Goal: Transaction & Acquisition: Purchase product/service

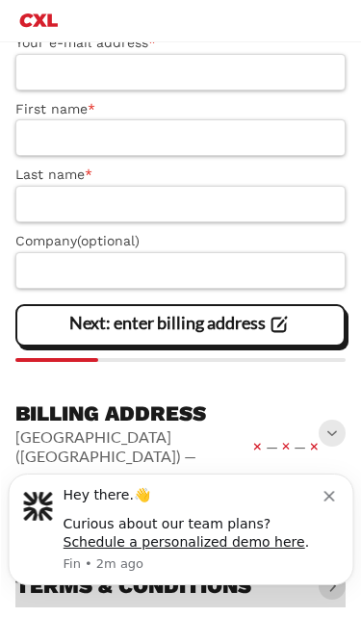
scroll to position [835, 0]
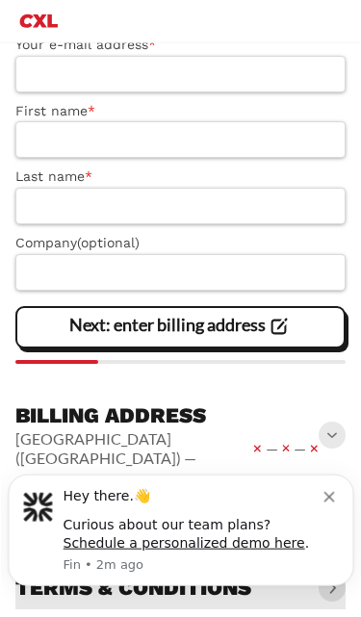
click at [333, 490] on button "Dismiss notification" at bounding box center [331, 493] width 15 height 15
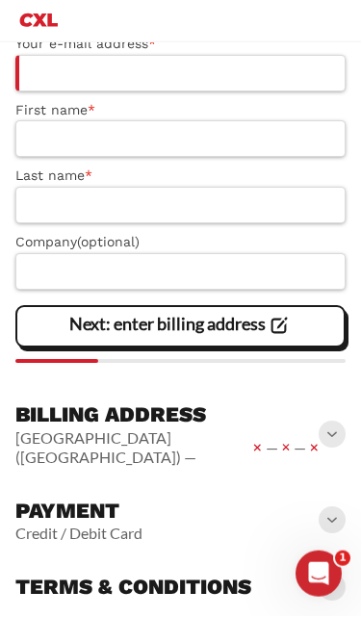
scroll to position [836, 0]
click at [327, 434] on span at bounding box center [332, 434] width 27 height 27
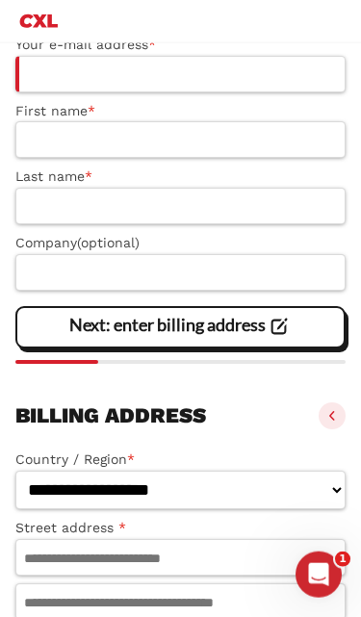
click at [331, 423] on span at bounding box center [332, 416] width 27 height 27
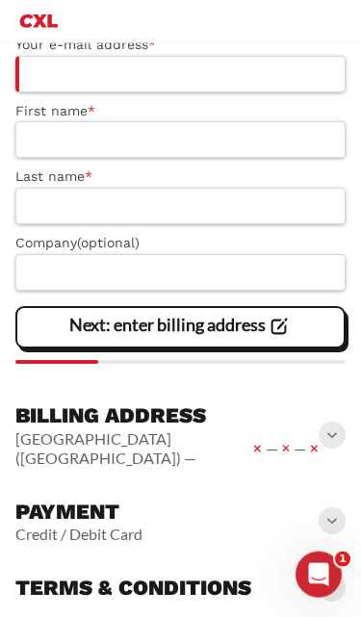
click at [332, 508] on span at bounding box center [332, 521] width 27 height 27
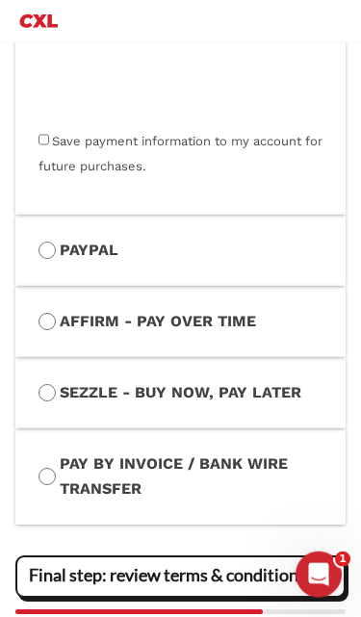
scroll to position [1520, 0]
click at [259, 322] on label "Affirm - Pay over time" at bounding box center [181, 321] width 284 height 25
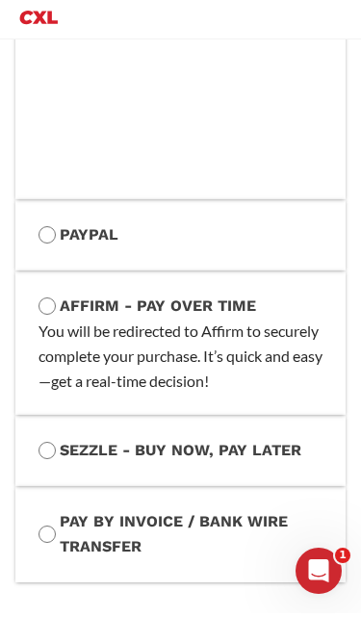
scroll to position [1392, 0]
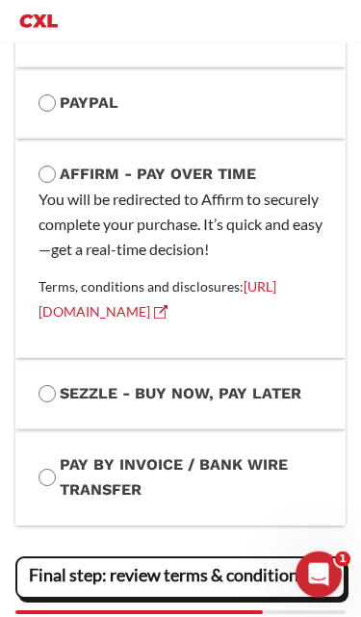
click at [60, 381] on label "Sezzle - Buy Now, Pay Later" at bounding box center [181, 393] width 284 height 25
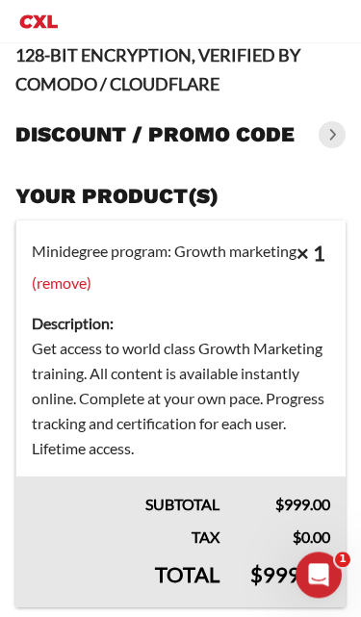
scroll to position [0, 0]
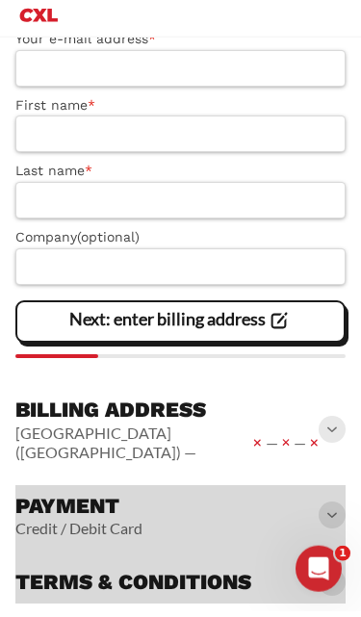
scroll to position [826, 0]
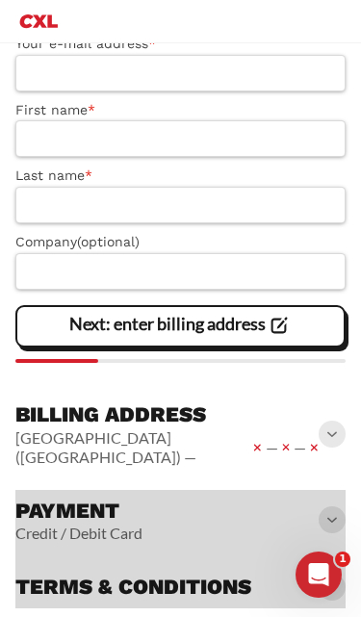
click at [328, 514] on div at bounding box center [180, 549] width 330 height 119
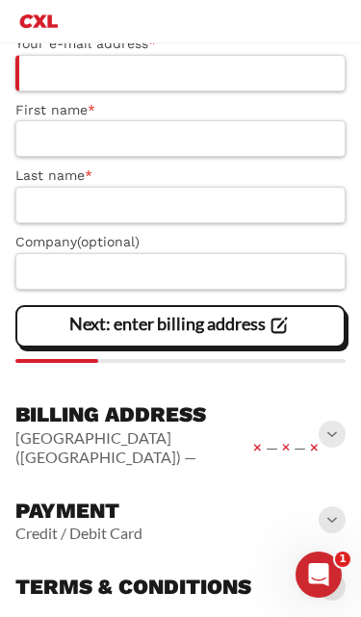
click at [328, 507] on span at bounding box center [332, 520] width 27 height 27
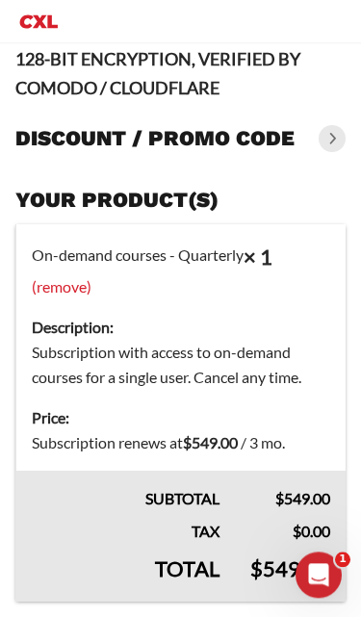
scroll to position [0, 5]
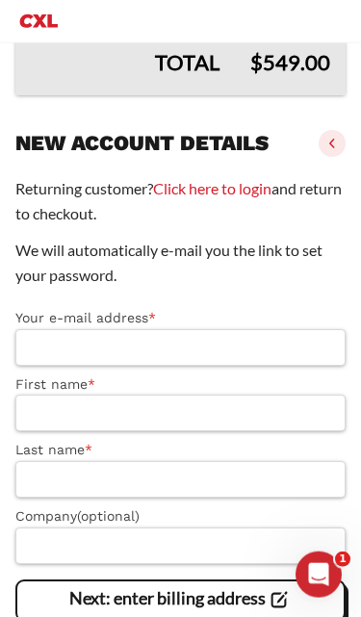
scroll to position [554, 0]
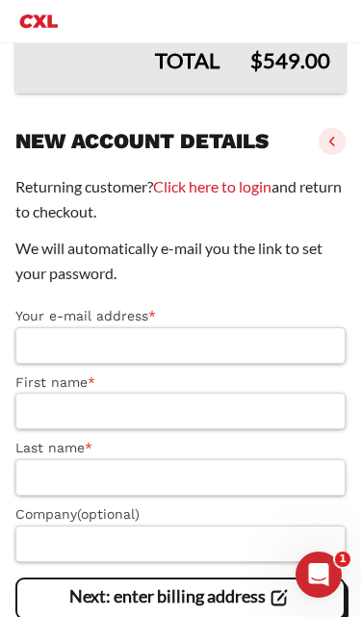
click at [261, 348] on input "Your e-mail address *" at bounding box center [180, 345] width 330 height 37
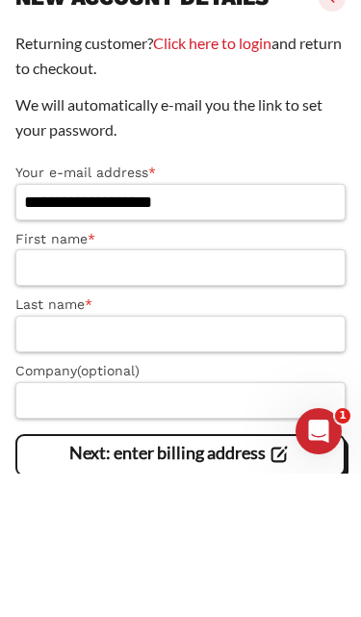
type input "**********"
click at [39, 393] on input "First name *" at bounding box center [180, 411] width 330 height 37
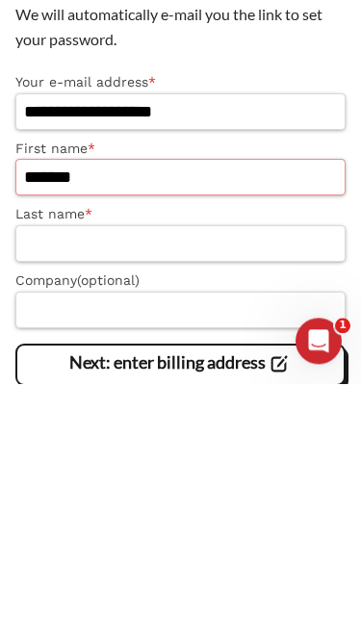
type input "*******"
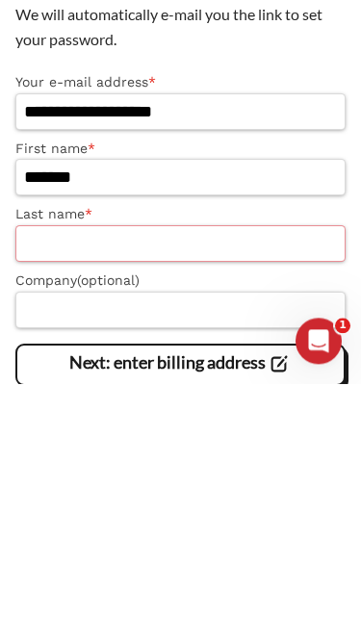
click at [58, 459] on input "Last name *" at bounding box center [180, 477] width 330 height 37
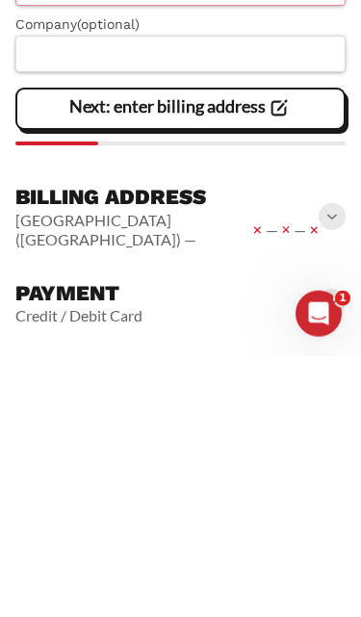
scroll to position [787, 0]
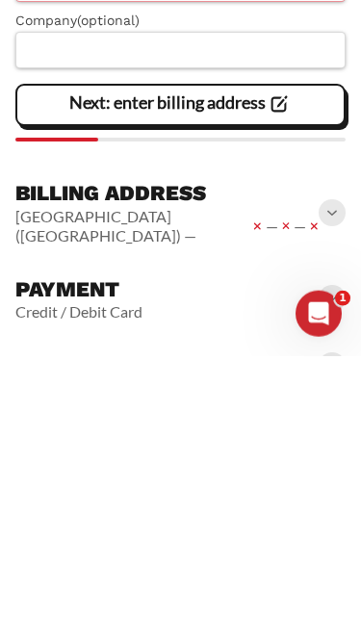
type input "**********"
click at [335, 460] on span at bounding box center [332, 473] width 27 height 27
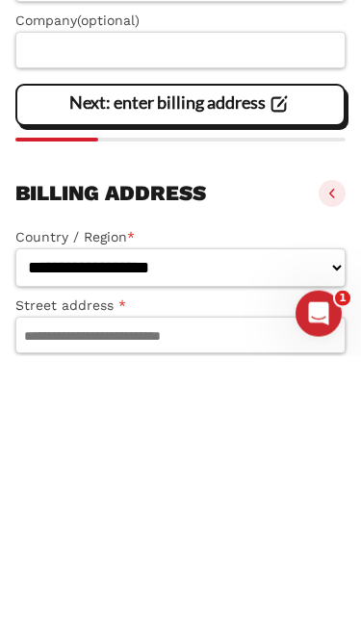
scroll to position [746, 0]
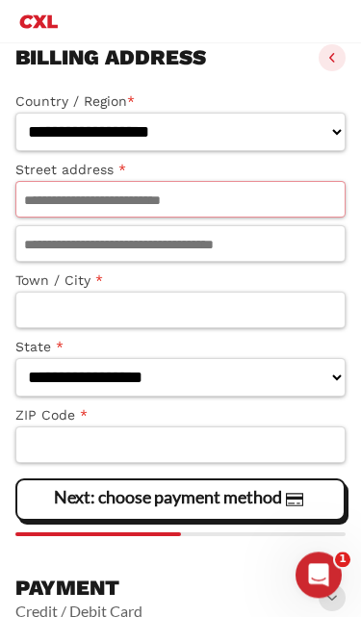
click at [47, 209] on input "Street address *" at bounding box center [180, 199] width 330 height 37
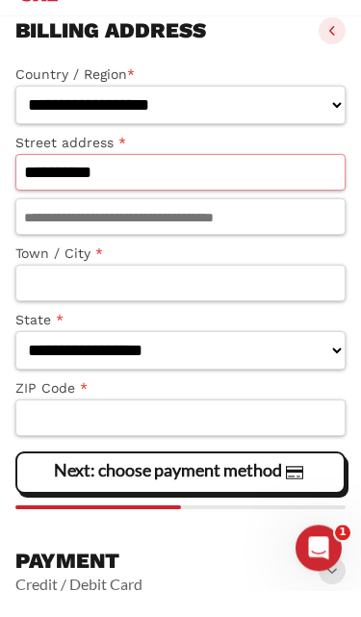
type input "**********"
click at [61, 292] on input "Town / City *" at bounding box center [180, 310] width 330 height 37
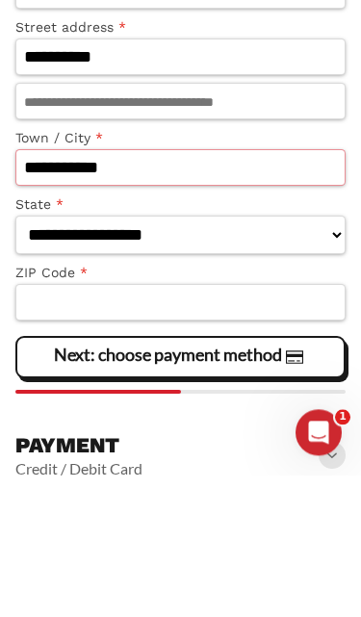
type input "**********"
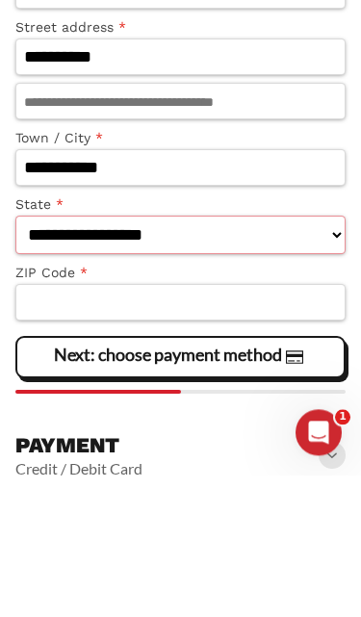
click at [59, 358] on select "**********" at bounding box center [180, 377] width 330 height 39
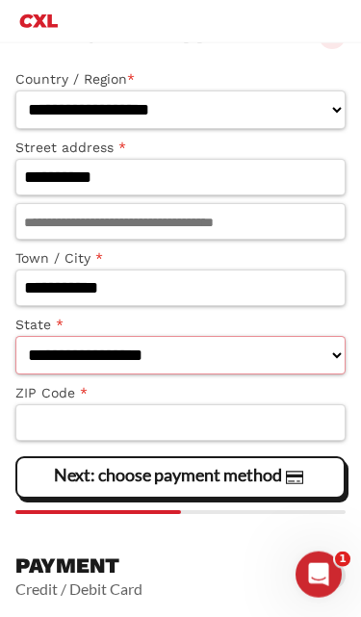
select select "**"
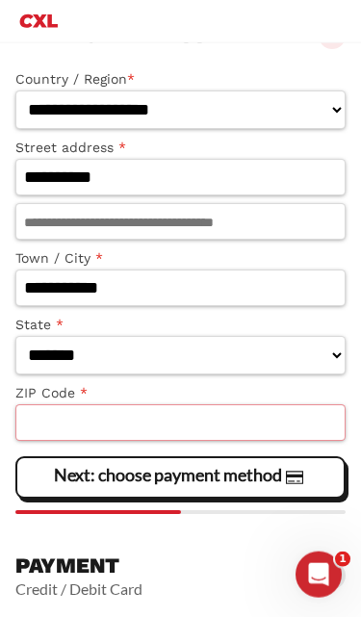
click at [231, 441] on input "ZIP Code *" at bounding box center [180, 423] width 330 height 37
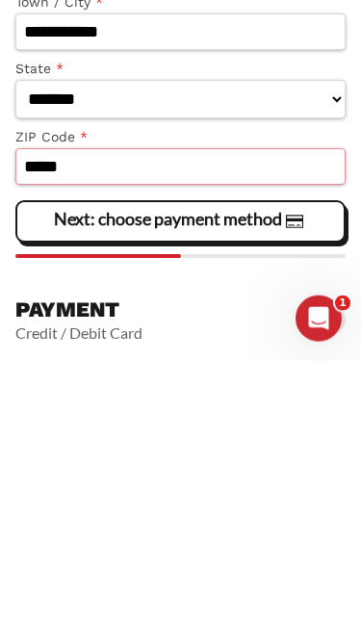
type input "*****"
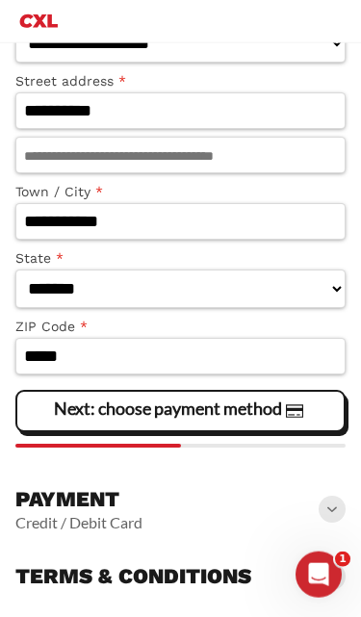
click at [0, 0] on slot "Next: choose payment method" at bounding box center [0, 0] width 0 height 0
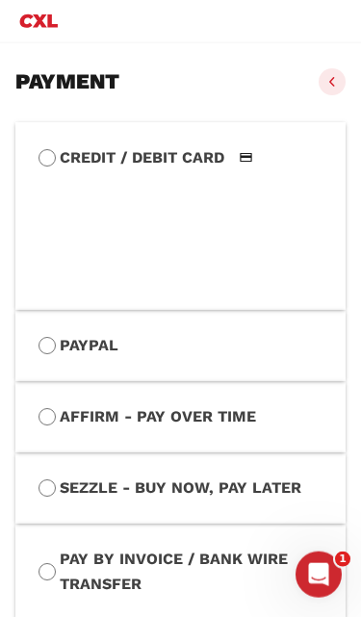
scroll to position [1299, 0]
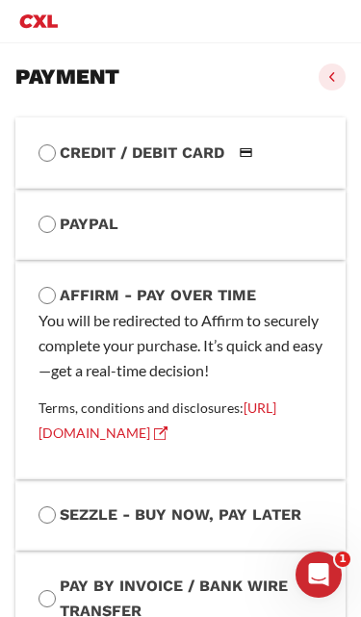
click at [240, 503] on label "Sezzle - Buy Now, Pay Later" at bounding box center [181, 515] width 284 height 25
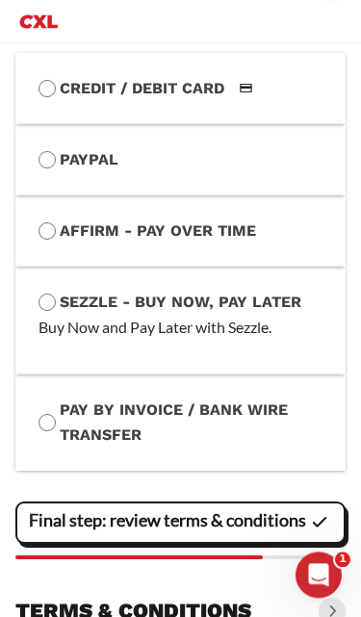
scroll to position [1365, 0]
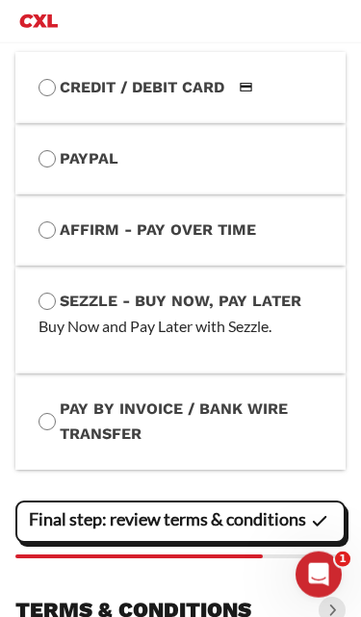
click at [99, 314] on p "Buy Now and Pay Later with Sezzle." at bounding box center [181, 326] width 284 height 25
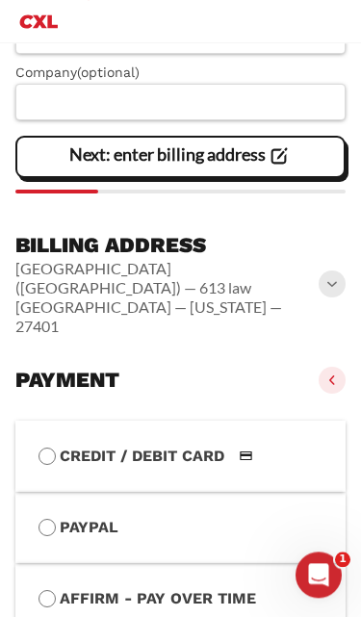
scroll to position [978, 0]
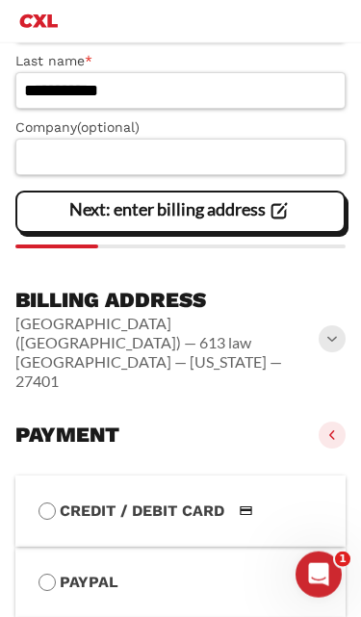
click at [346, 422] on span at bounding box center [332, 435] width 27 height 27
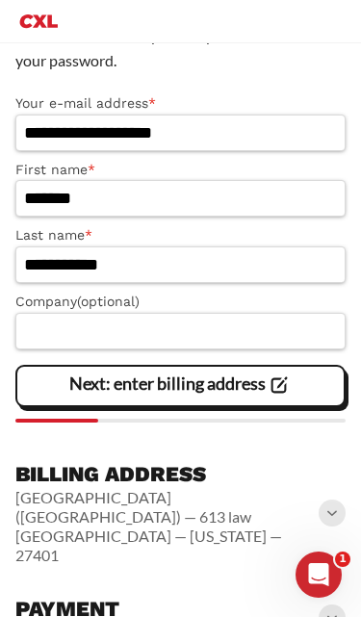
scroll to position [841, 0]
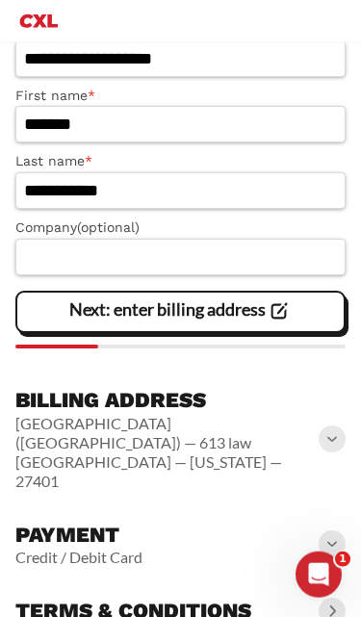
click at [345, 531] on span at bounding box center [332, 544] width 27 height 27
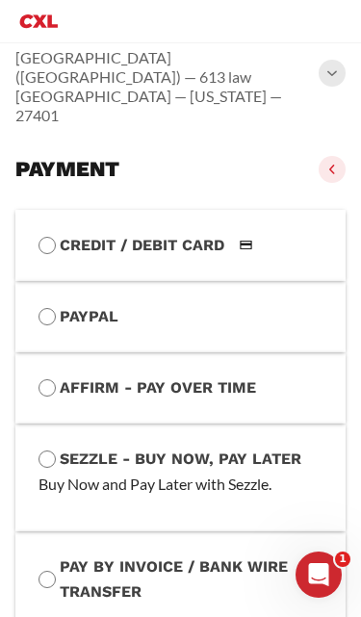
scroll to position [1206, 0]
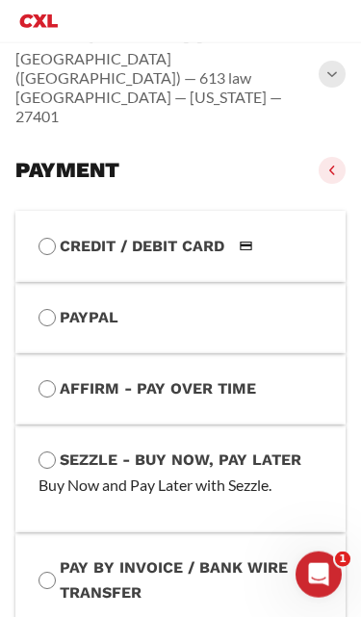
click at [298, 234] on label "Credit / Debit Card" at bounding box center [181, 246] width 284 height 25
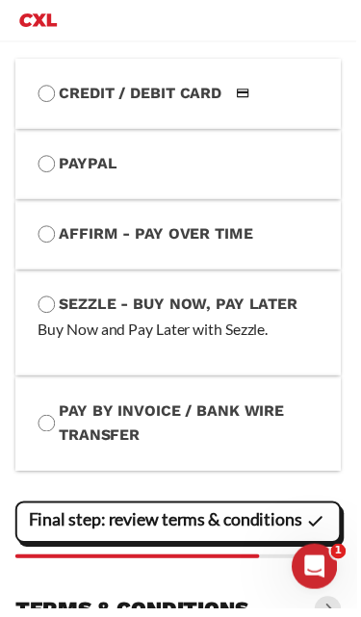
scroll to position [1357, 0]
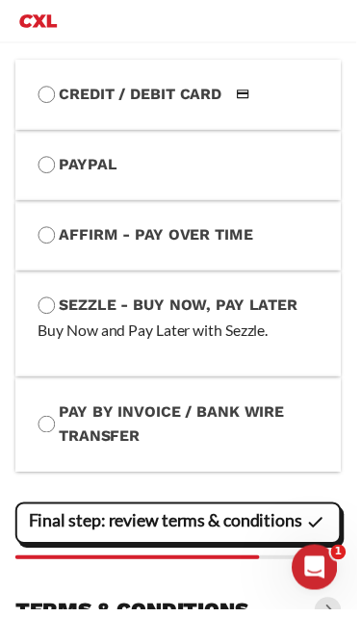
click at [0, 0] on slot "Final step: review terms & conditions" at bounding box center [0, 0] width 0 height 0
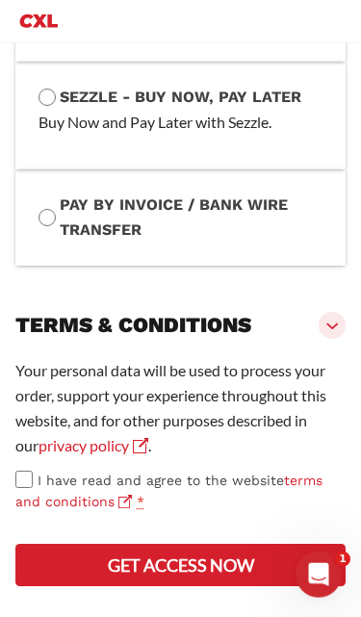
scroll to position [1605, 0]
click at [247, 583] on button "Get access now" at bounding box center [180, 565] width 330 height 42
